Goal: Information Seeking & Learning: Learn about a topic

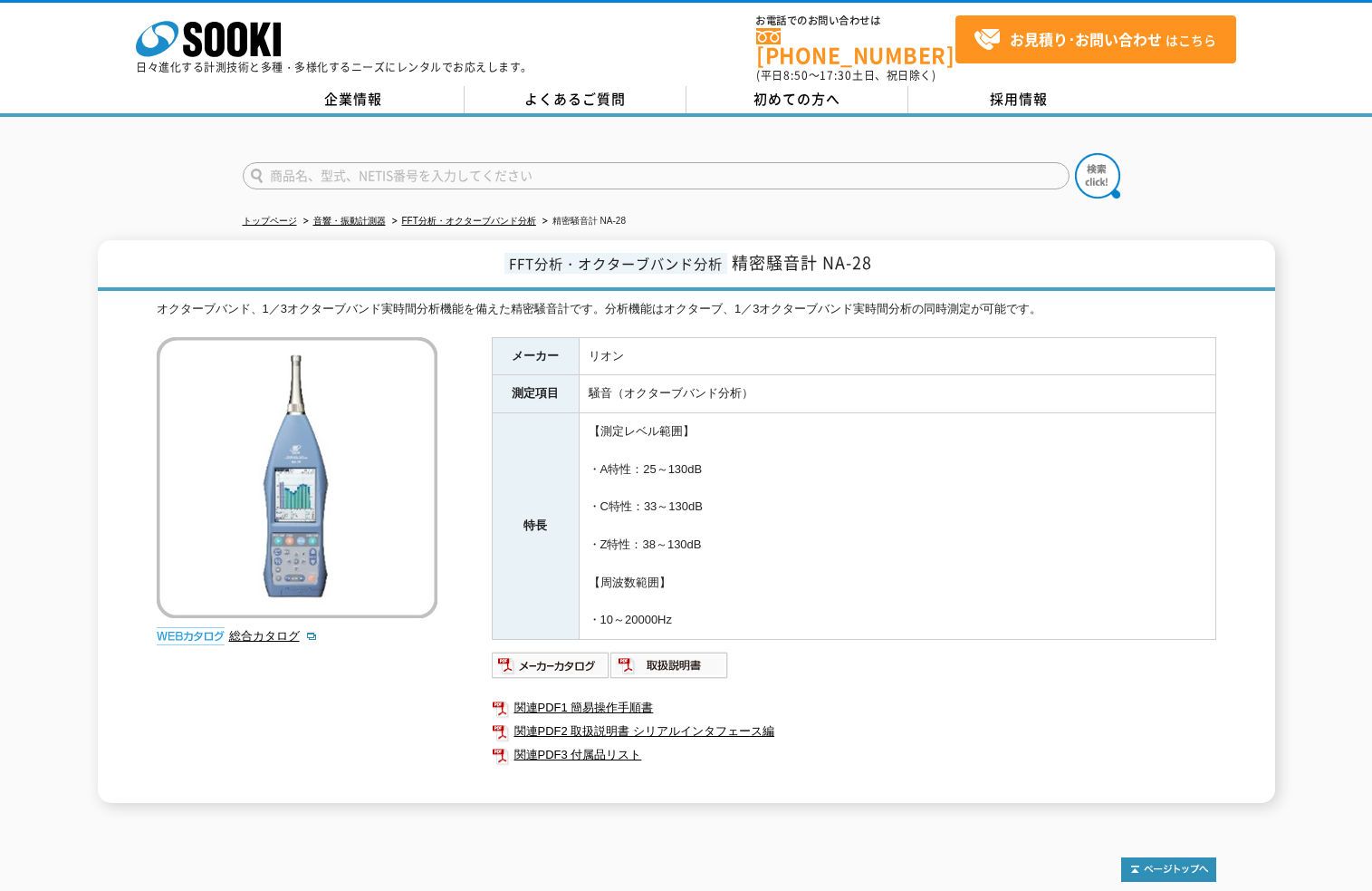
click at [366, 457] on img at bounding box center [297, 477] width 280 height 280
